Goal: Task Accomplishment & Management: Manage account settings

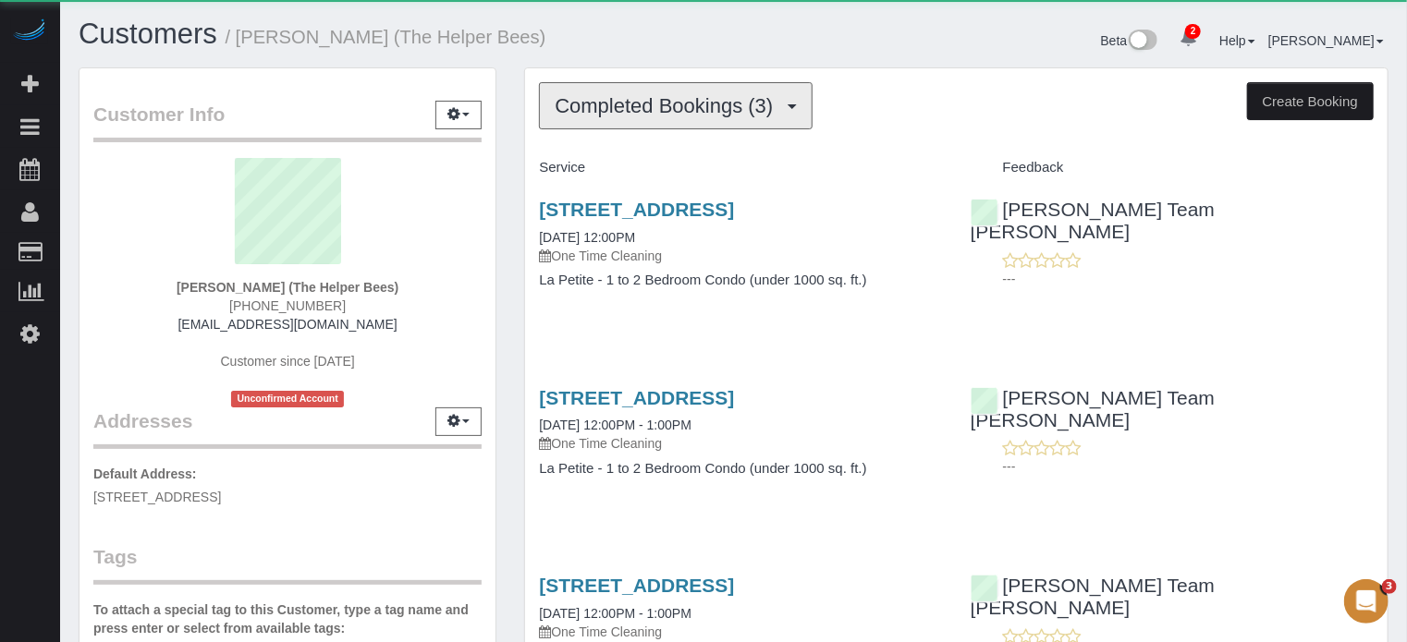
click at [586, 121] on button "Completed Bookings (3)" at bounding box center [676, 105] width 274 height 47
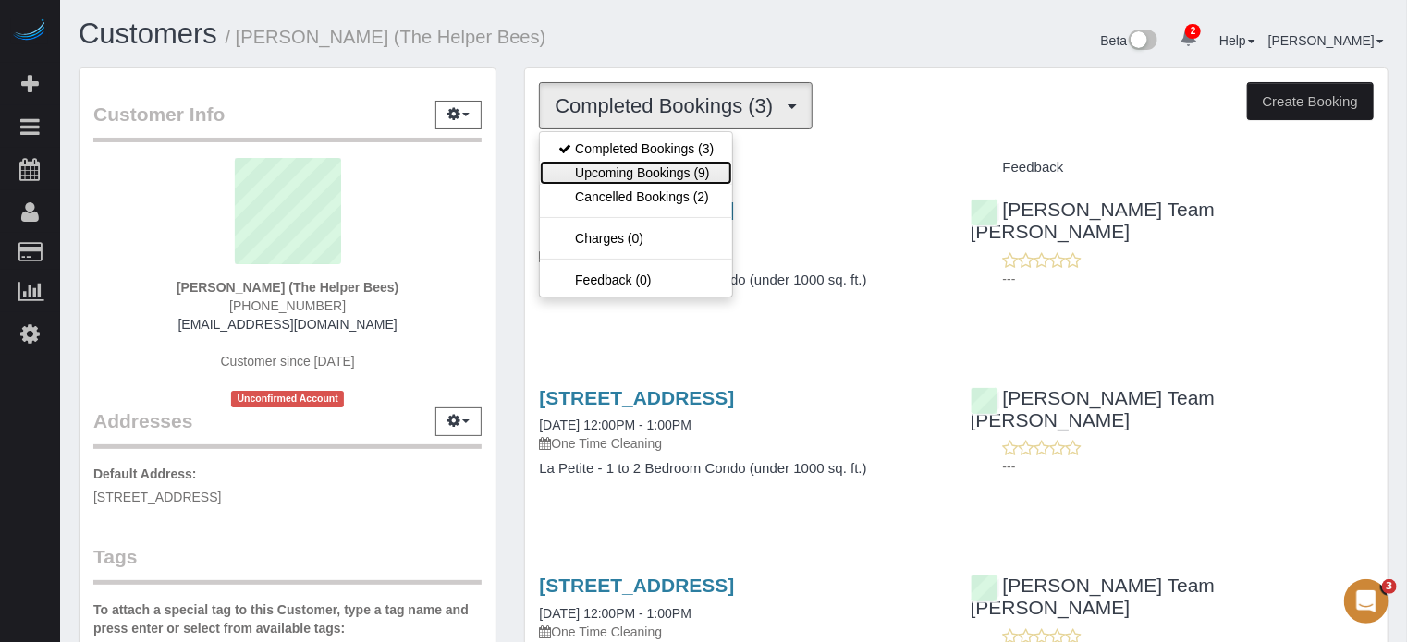
click at [599, 165] on link "Upcoming Bookings (9)" at bounding box center [636, 173] width 192 height 24
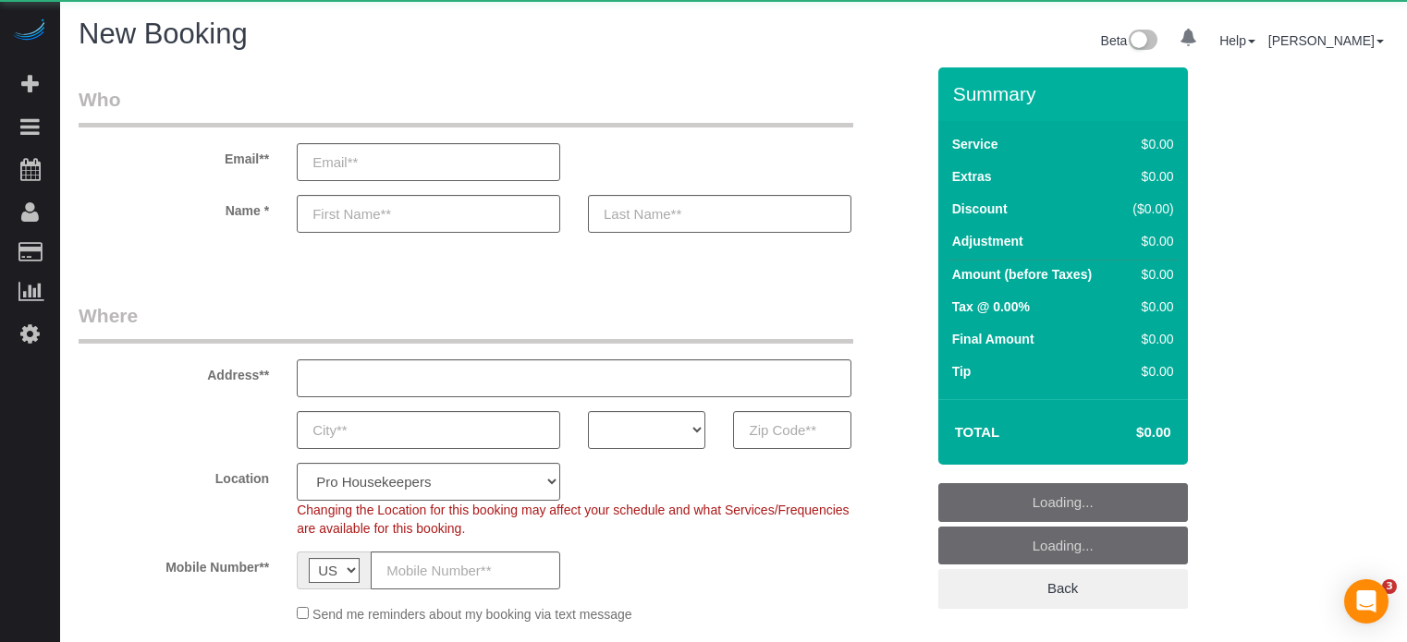
select select "4"
select select "number:9"
select select "object:1243"
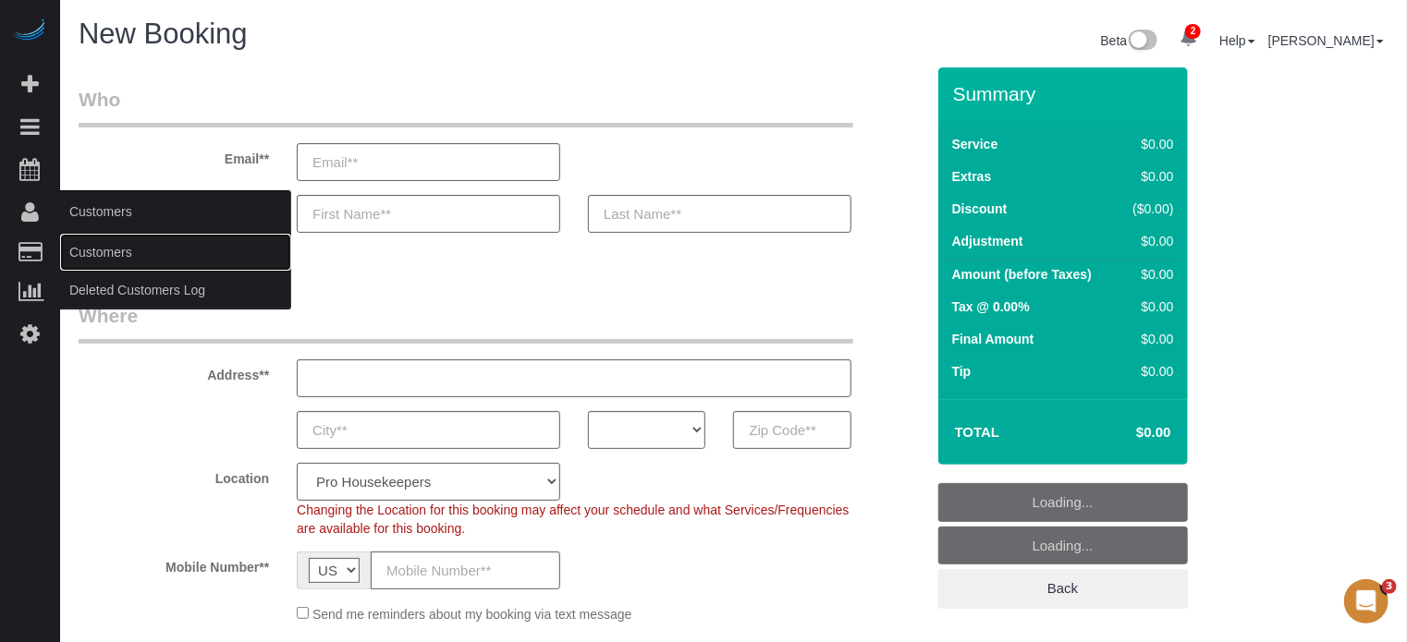
click at [100, 259] on link "Customers" at bounding box center [175, 252] width 231 height 37
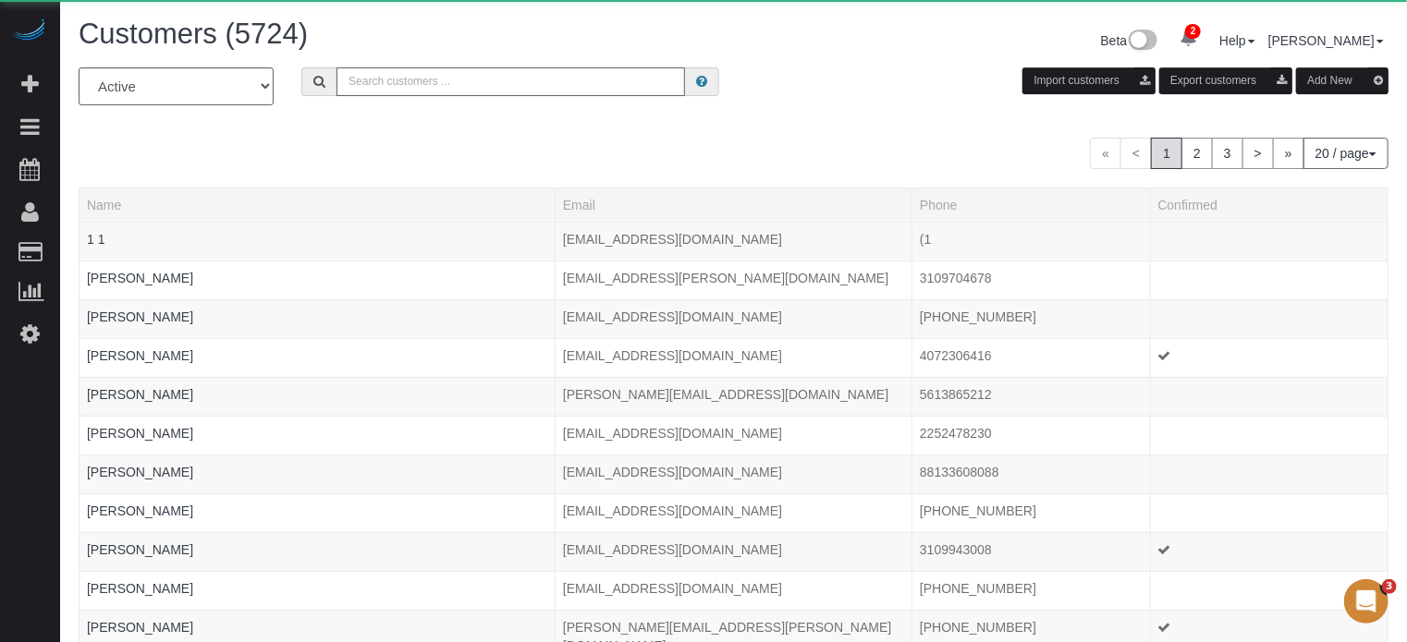
click at [419, 85] on input "text" at bounding box center [510, 81] width 348 height 29
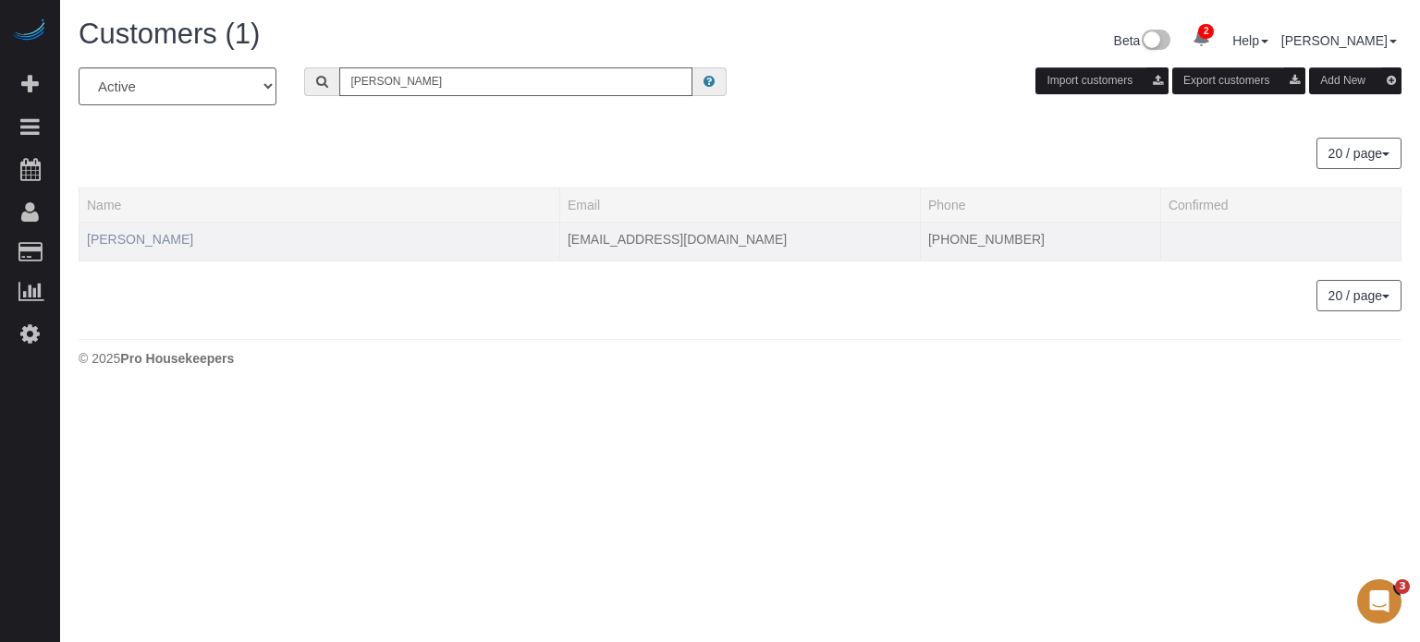
type input "laura san"
click at [135, 237] on link "Laura Sandoyan" at bounding box center [140, 239] width 106 height 15
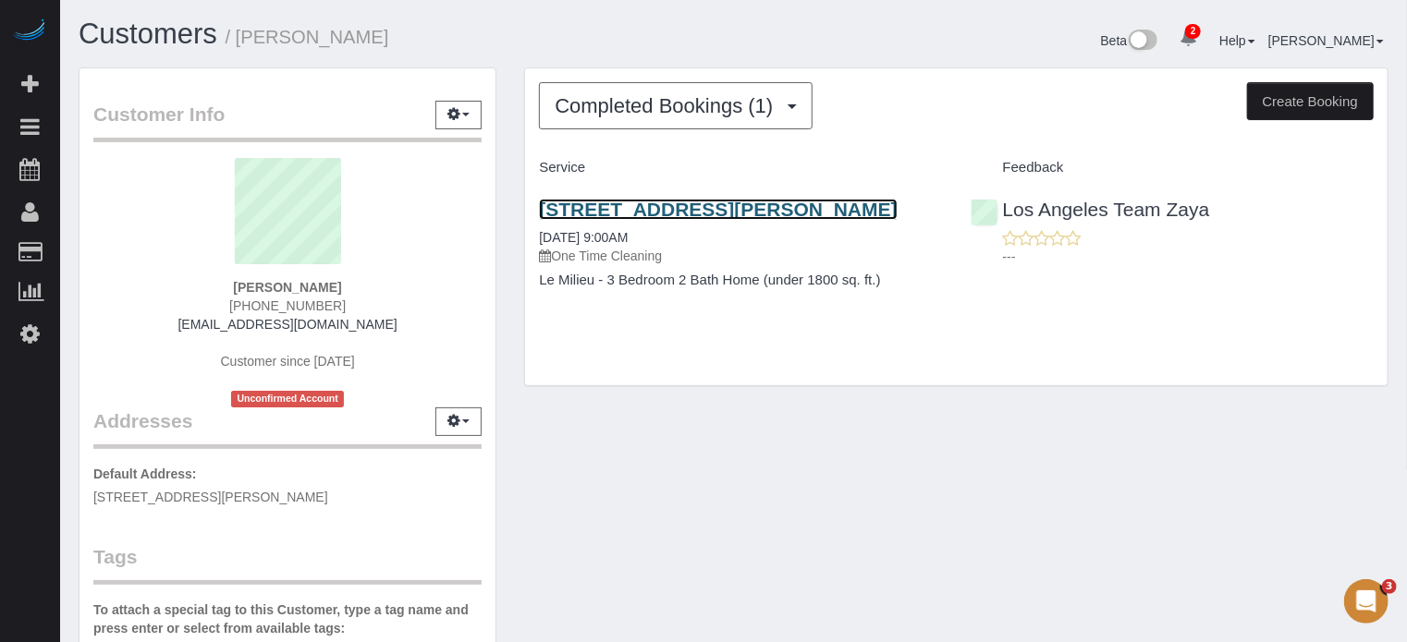
click at [698, 220] on link "357 Harvey Drive, Apt/Suite 103, Glendale, Ca 91206, Glendale, CA 91206" at bounding box center [718, 209] width 358 height 21
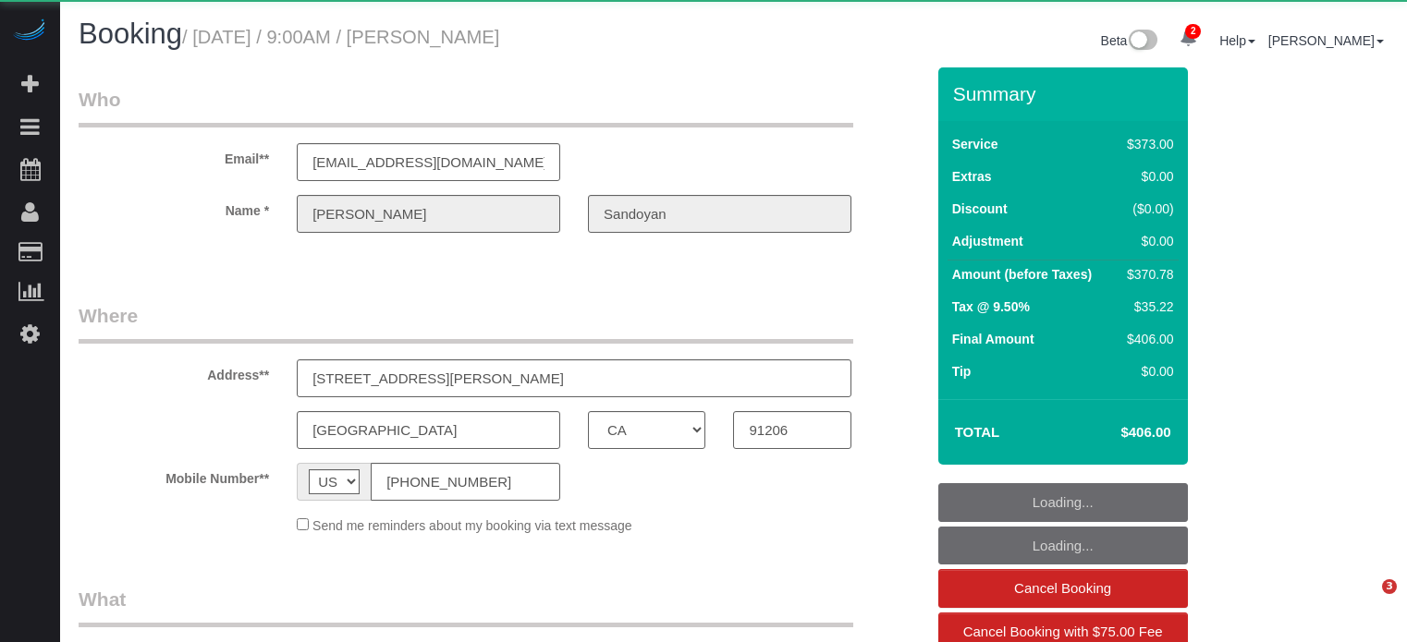
select select "CA"
select select "object:851"
select select "6"
select select "number:9"
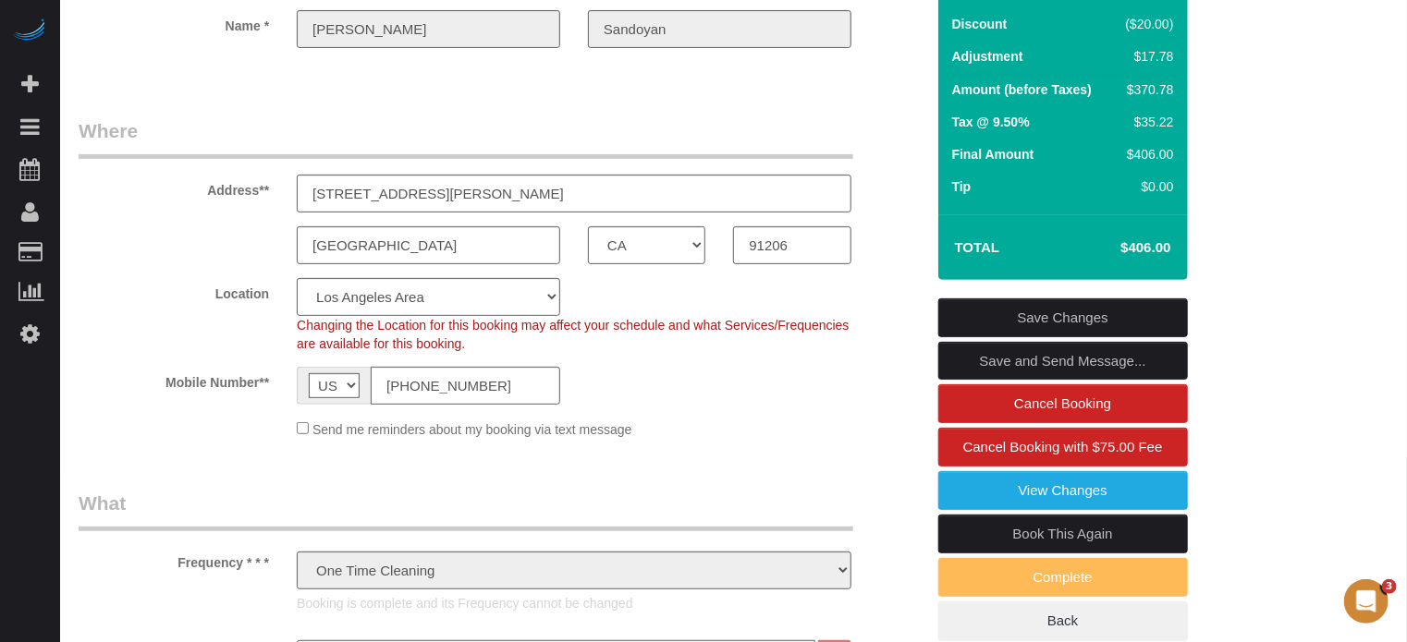
scroll to position [370, 0]
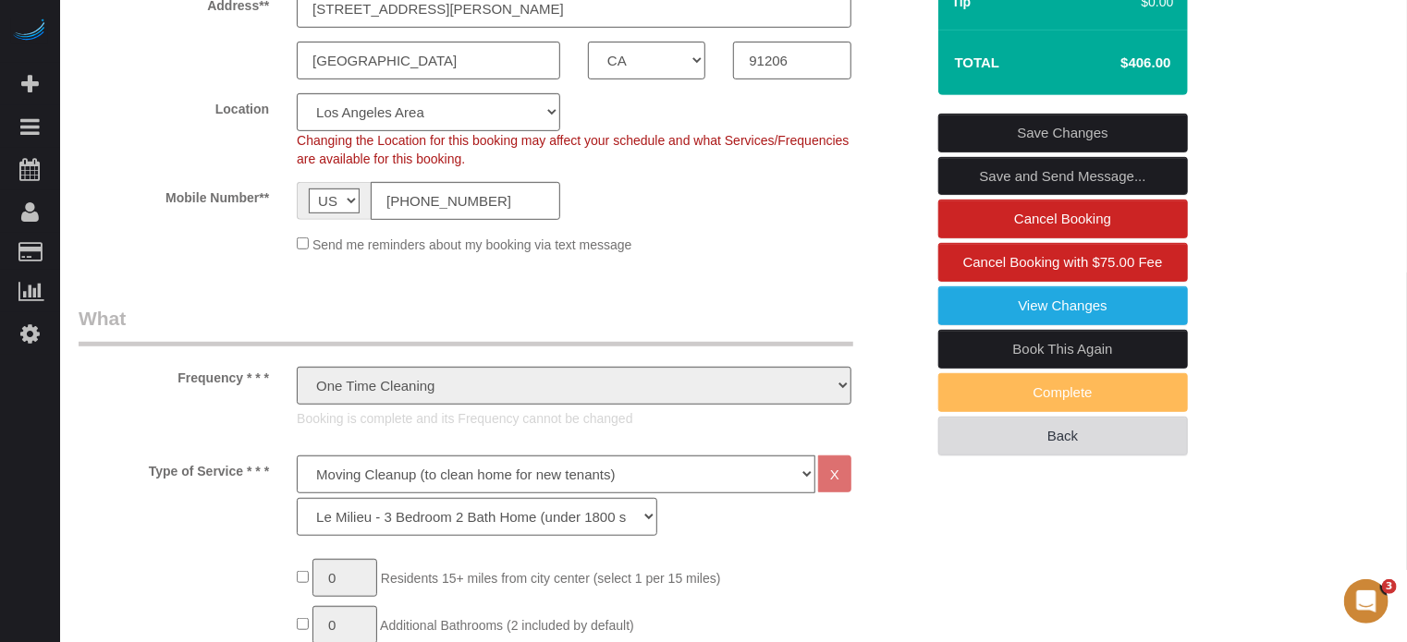
drag, startPoint x: 1368, startPoint y: 416, endPoint x: 1170, endPoint y: 415, distance: 197.8
